Goal: Information Seeking & Learning: Understand process/instructions

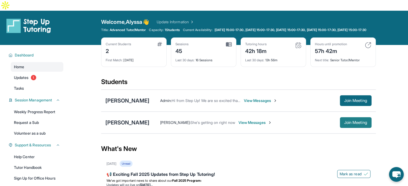
click at [352, 121] on span "Join Meeting" at bounding box center [355, 122] width 23 height 3
click at [136, 119] on div "[PERSON_NAME]" at bounding box center [127, 123] width 44 height 8
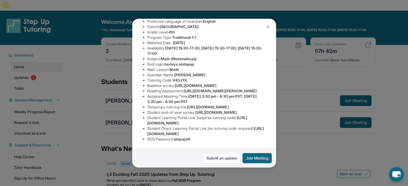
scroll to position [117, 0]
drag, startPoint x: 194, startPoint y: 135, endPoint x: 175, endPoint y: 133, distance: 19.6
click at [175, 137] on li "EEDI Password : stepup24" at bounding box center [206, 139] width 118 height 5
drag, startPoint x: 175, startPoint y: 135, endPoint x: 190, endPoint y: 136, distance: 15.0
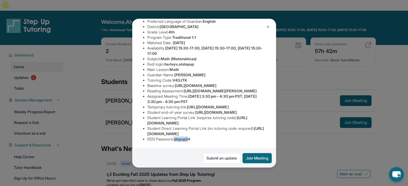
click at [190, 137] on li "EEDI Password : stepup24" at bounding box center [206, 139] width 118 height 5
click at [197, 137] on li "EEDI Password : stepup24" at bounding box center [206, 139] width 118 height 5
drag, startPoint x: 195, startPoint y: 136, endPoint x: 176, endPoint y: 136, distance: 18.8
click at [176, 137] on li "EEDI Password : stepup24" at bounding box center [206, 139] width 118 height 5
copy span "stepup24"
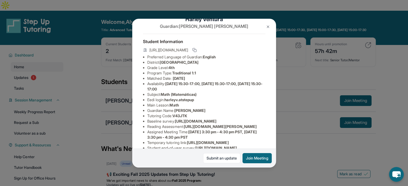
scroll to position [10, 0]
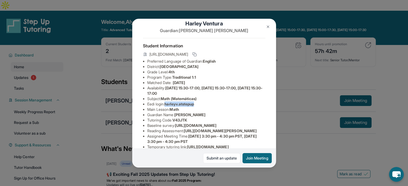
drag, startPoint x: 199, startPoint y: 108, endPoint x: 167, endPoint y: 109, distance: 32.2
click at [167, 107] on li "Eedi login : harleyv.atstepup" at bounding box center [206, 104] width 118 height 5
copy span "harleyv.atstepup"
